Goal: Information Seeking & Learning: Learn about a topic

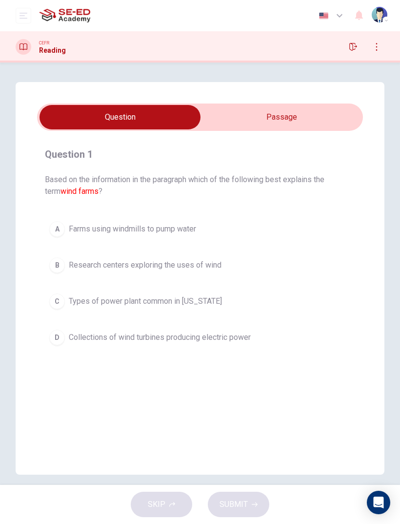
click at [263, 98] on div "Question 1 Based on the information in the paragraph which of the following bes…" at bounding box center [200, 278] width 369 height 392
click at [261, 105] on input "checkbox" at bounding box center [120, 117] width 489 height 24
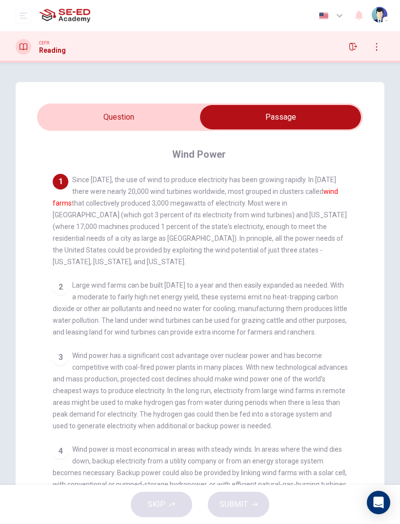
click at [73, 115] on input "checkbox" at bounding box center [280, 117] width 489 height 24
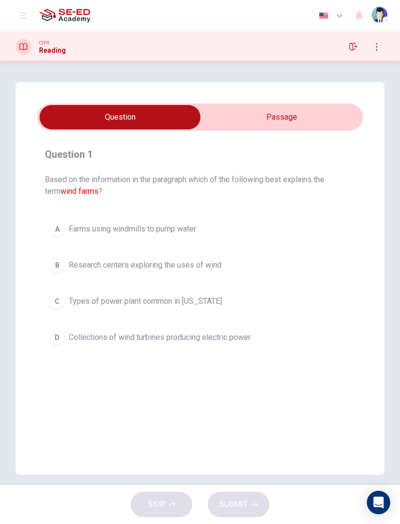
click at [259, 103] on div "Question 1 Based on the information in the paragraph which of the following bes…" at bounding box center [200, 278] width 369 height 392
click at [256, 109] on input "checkbox" at bounding box center [120, 117] width 489 height 24
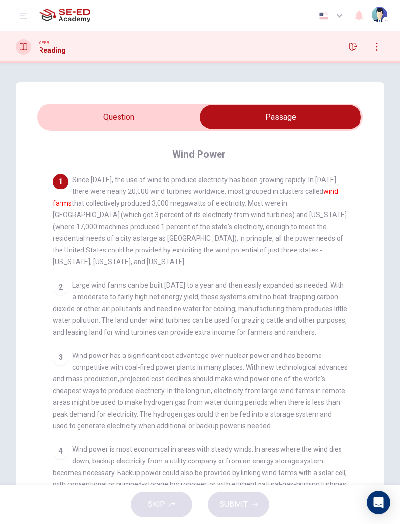
click at [71, 115] on input "checkbox" at bounding box center [280, 117] width 489 height 24
checkbox input "false"
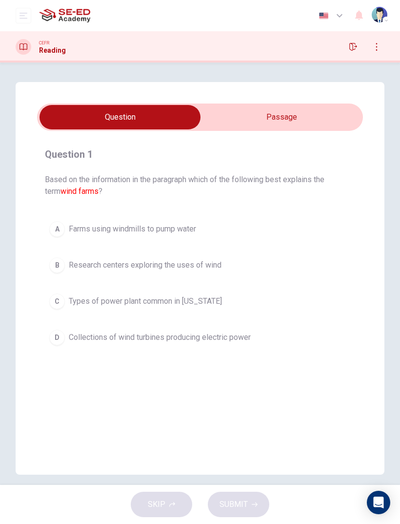
click at [350, 41] on button "button" at bounding box center [353, 47] width 16 height 16
click at [349, 39] on div at bounding box center [364, 47] width 39 height 16
click at [352, 42] on button "button" at bounding box center [353, 47] width 16 height 16
click at [356, 43] on icon "button" at bounding box center [353, 47] width 8 height 8
